Goal: Purchase product/service

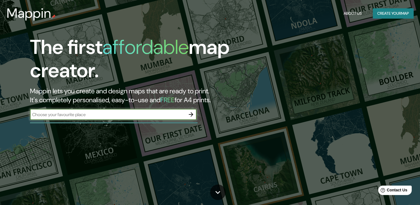
click at [385, 16] on button "Create your map" at bounding box center [393, 13] width 41 height 10
click at [85, 114] on input "text" at bounding box center [107, 114] width 155 height 6
type input "[GEOGRAPHIC_DATA]"
click at [190, 114] on icon "button" at bounding box center [191, 114] width 4 height 4
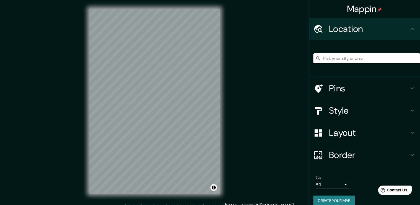
click at [377, 59] on input "Pick your city or area" at bounding box center [366, 58] width 107 height 10
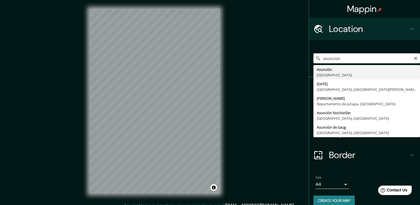
type input "[GEOGRAPHIC_DATA], [GEOGRAPHIC_DATA]"
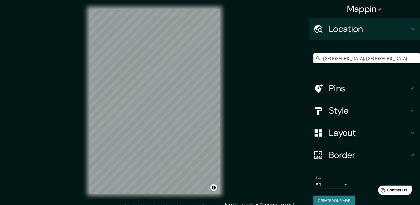
click at [409, 89] on icon at bounding box center [412, 88] width 7 height 7
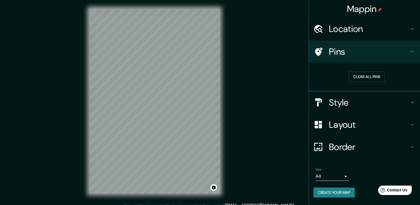
click at [415, 53] on icon at bounding box center [412, 51] width 7 height 7
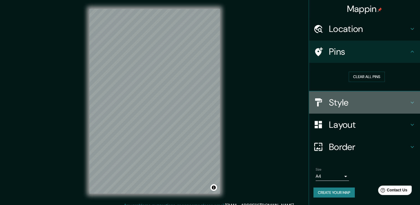
click at [413, 100] on icon at bounding box center [412, 102] width 7 height 7
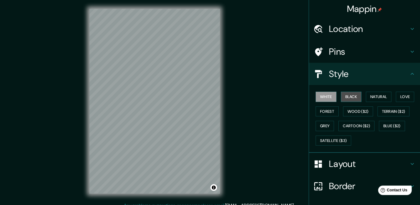
click at [356, 98] on button "Black" at bounding box center [351, 97] width 21 height 10
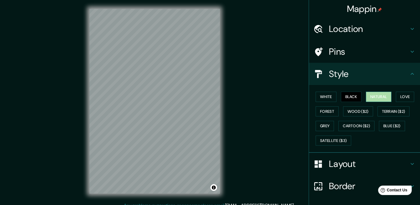
click at [378, 99] on button "Natural" at bounding box center [379, 97] width 26 height 10
click at [317, 110] on button "Forest" at bounding box center [326, 111] width 23 height 10
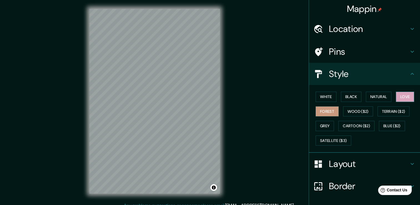
click at [397, 96] on button "Love" at bounding box center [405, 97] width 18 height 10
click at [346, 97] on button "Black" at bounding box center [351, 97] width 21 height 10
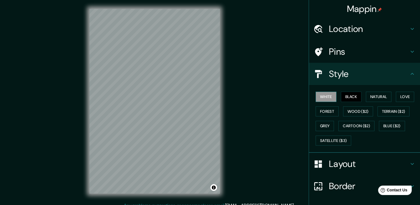
click at [317, 93] on button "White" at bounding box center [325, 97] width 21 height 10
click at [352, 95] on button "Black" at bounding box center [351, 97] width 21 height 10
click at [316, 127] on button "Grey" at bounding box center [324, 126] width 18 height 10
click at [319, 126] on button "Grey" at bounding box center [324, 126] width 18 height 10
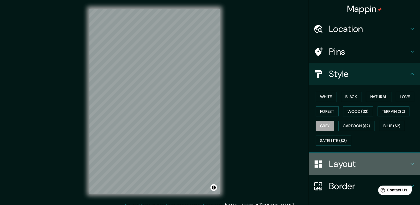
click at [400, 162] on h4 "Layout" at bounding box center [369, 163] width 80 height 11
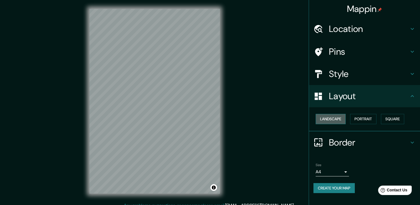
click at [336, 120] on button "Landscape" at bounding box center [330, 119] width 30 height 10
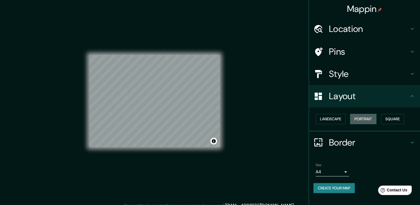
click at [353, 119] on button "Portrait" at bounding box center [363, 119] width 26 height 10
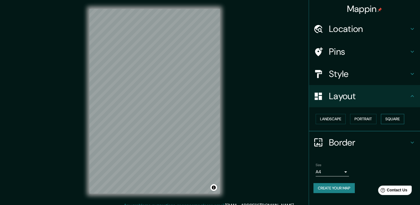
click at [391, 123] on button "Square" at bounding box center [392, 119] width 23 height 10
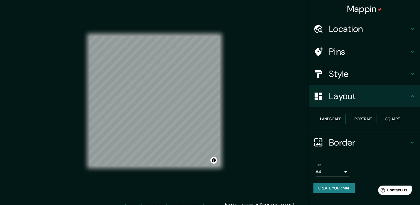
click at [416, 101] on div "Layout" at bounding box center [364, 96] width 111 height 22
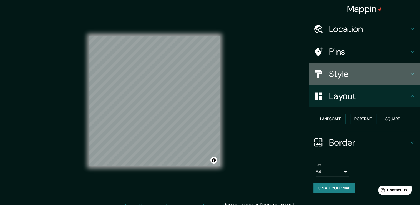
click at [408, 75] on h4 "Style" at bounding box center [369, 73] width 80 height 11
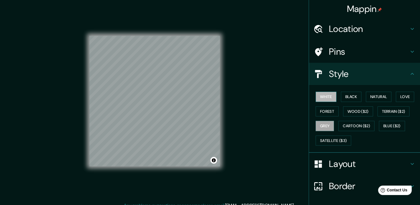
click at [330, 94] on button "White" at bounding box center [325, 97] width 21 height 10
click at [350, 95] on button "Black" at bounding box center [351, 97] width 21 height 10
click at [319, 125] on button "Grey" at bounding box center [324, 126] width 18 height 10
click at [397, 80] on div "Style" at bounding box center [364, 74] width 111 height 22
click at [350, 94] on button "Black" at bounding box center [351, 97] width 21 height 10
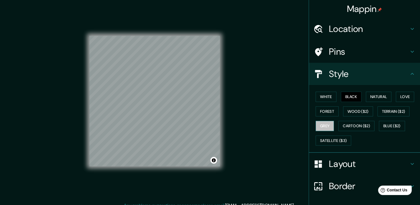
click at [320, 125] on button "Grey" at bounding box center [324, 126] width 18 height 10
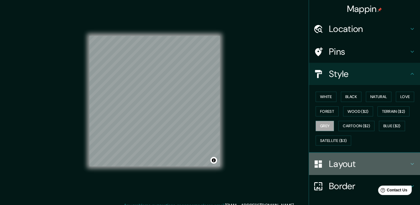
click at [409, 162] on icon at bounding box center [412, 163] width 7 height 7
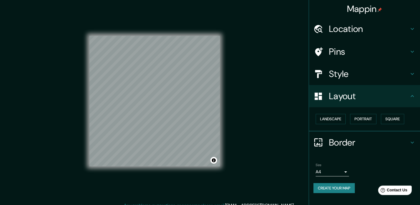
click at [415, 142] on div "Border" at bounding box center [364, 142] width 111 height 22
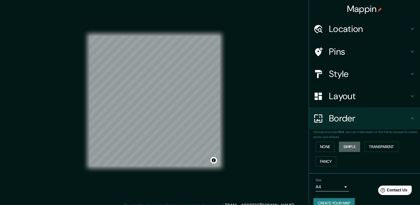
click at [350, 145] on button "Simple" at bounding box center [349, 147] width 21 height 10
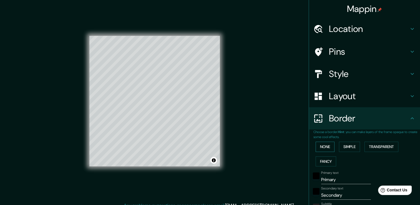
click at [321, 146] on button "None" at bounding box center [324, 147] width 19 height 10
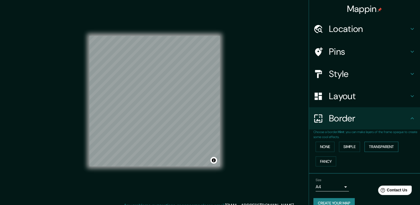
click at [386, 144] on button "Transparent" at bounding box center [381, 147] width 34 height 10
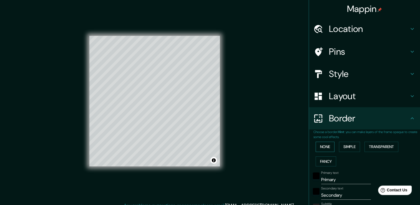
click at [325, 148] on button "None" at bounding box center [324, 147] width 19 height 10
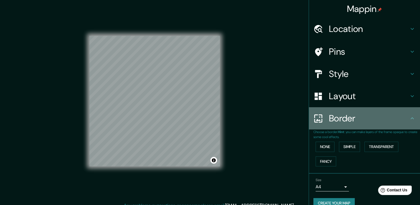
click at [376, 119] on h4 "Border" at bounding box center [369, 118] width 80 height 11
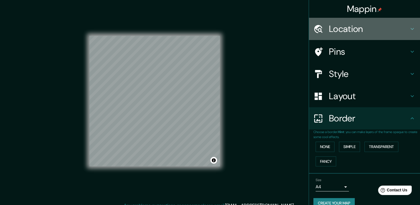
click at [386, 25] on h4 "Location" at bounding box center [369, 28] width 80 height 11
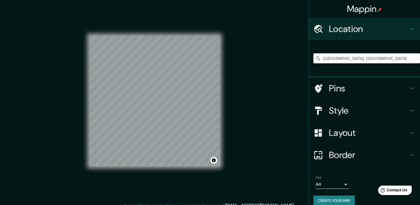
click at [386, 25] on h4 "Location" at bounding box center [369, 28] width 80 height 11
click at [366, 86] on h4 "Pins" at bounding box center [369, 88] width 80 height 11
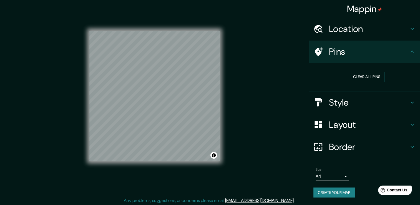
scroll to position [6, 0]
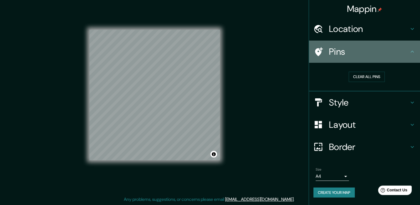
click at [417, 57] on div "Pins" at bounding box center [364, 52] width 111 height 22
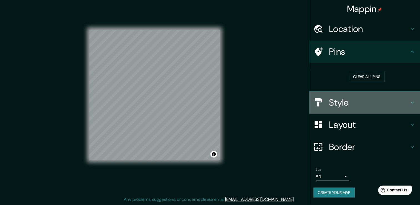
click at [330, 105] on h4 "Style" at bounding box center [369, 102] width 80 height 11
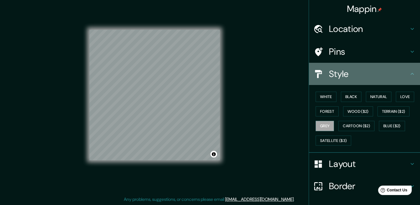
click at [409, 73] on icon at bounding box center [412, 73] width 7 height 7
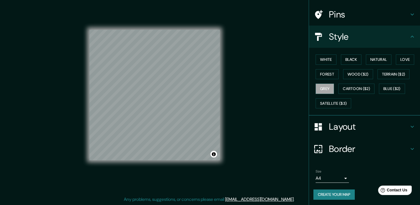
scroll to position [37, 0]
click at [332, 191] on button "Create your map" at bounding box center [333, 194] width 41 height 10
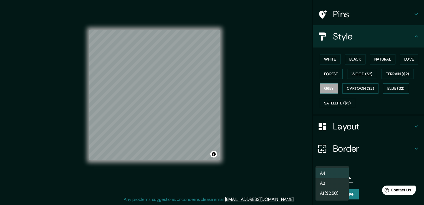
click at [340, 175] on body "Mappin Location [GEOGRAPHIC_DATA], [GEOGRAPHIC_DATA] Pins Style White Black Nat…" at bounding box center [212, 96] width 424 height 205
click at [360, 173] on div at bounding box center [212, 102] width 424 height 205
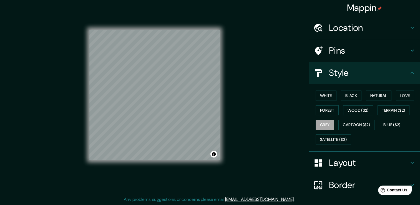
scroll to position [1, 0]
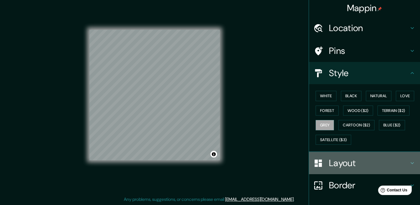
click at [329, 163] on h4 "Layout" at bounding box center [369, 162] width 80 height 11
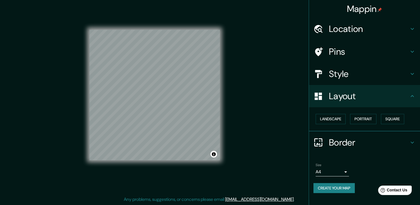
scroll to position [0, 0]
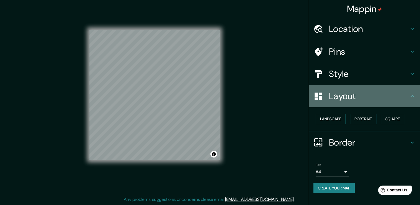
click at [340, 103] on div "Layout" at bounding box center [364, 96] width 111 height 22
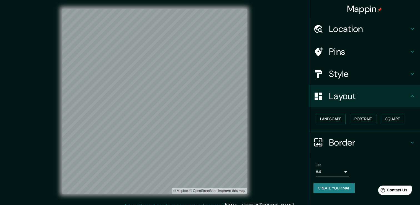
click at [287, 58] on div "© Mapbox © OpenStreetMap Improve this map" at bounding box center [155, 101] width 378 height 184
click at [320, 53] on icon at bounding box center [319, 51] width 8 height 9
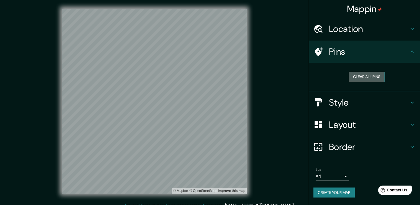
click at [366, 73] on button "Clear all pins" at bounding box center [367, 77] width 36 height 10
click at [363, 76] on button "Clear all pins" at bounding box center [367, 77] width 36 height 10
